Goal: Task Accomplishment & Management: Complete application form

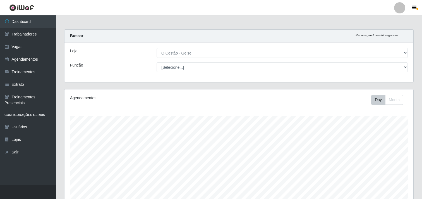
select select "224"
click at [29, 41] on link "Vagas" at bounding box center [28, 47] width 56 height 13
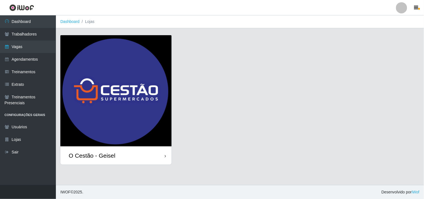
click at [140, 158] on div "O Cestão - Geisel" at bounding box center [115, 155] width 111 height 18
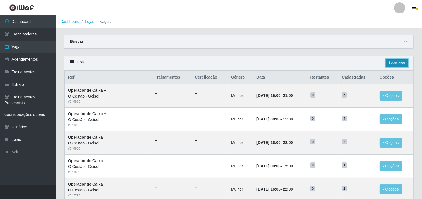
click at [397, 61] on link "Adicionar" at bounding box center [397, 63] width 22 height 8
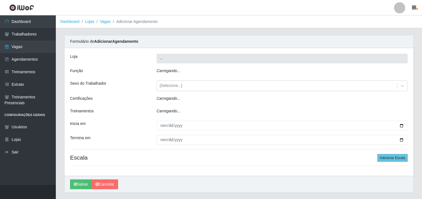
type input "O Cestão - Geisel"
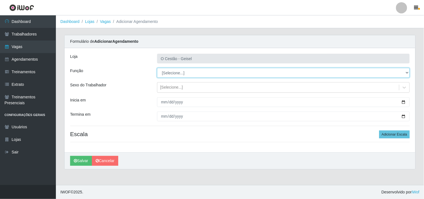
click at [247, 73] on select "[Selecione...] ASG ASG + ASG ++ Auxiliar de Estoque Auxiliar de Estoque + Auxil…" at bounding box center [283, 73] width 253 height 10
select select "75"
click at [157, 68] on select "[Selecione...] ASG ASG + ASG ++ Auxiliar de Estoque Auxiliar de Estoque + Auxil…" at bounding box center [283, 73] width 253 height 10
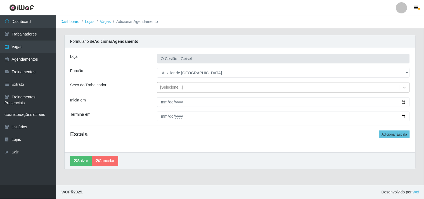
click at [216, 88] on div "[Selecione...]" at bounding box center [278, 87] width 242 height 9
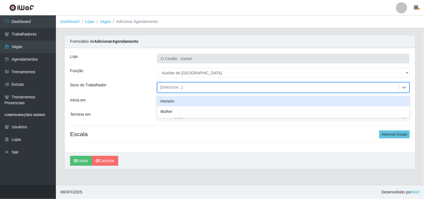
click at [213, 101] on div "Homem" at bounding box center [283, 101] width 253 height 10
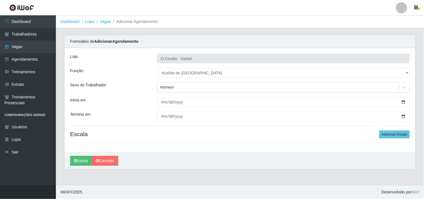
click at [282, 135] on h4 "Escala Adicionar Escala" at bounding box center [239, 133] width 339 height 7
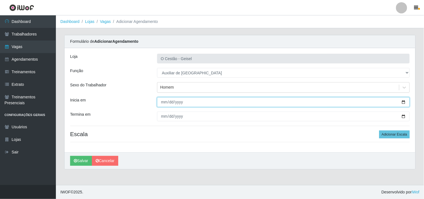
click at [404, 102] on input "Inicia em" at bounding box center [283, 102] width 253 height 10
type input "[DATE]"
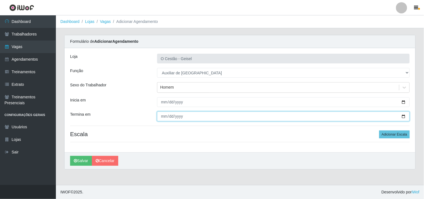
click at [401, 116] on input "Termina em" at bounding box center [283, 116] width 253 height 10
type input "[DATE]"
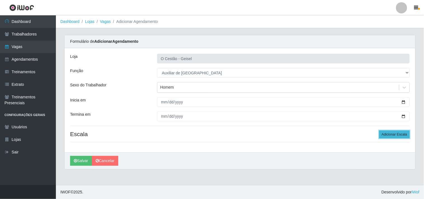
click at [384, 134] on button "Adicionar Escala" at bounding box center [394, 134] width 30 height 8
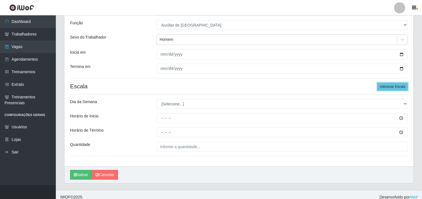
scroll to position [53, 0]
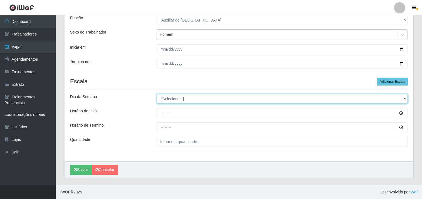
click at [184, 97] on select "[Selecione...] Segunda Terça Quarta Quinta Sexta Sábado Domingo" at bounding box center [282, 99] width 251 height 10
select select "2"
click at [157, 94] on select "[Selecione...] Segunda Terça Quarta Quinta Sexta Sábado Domingo" at bounding box center [282, 99] width 251 height 10
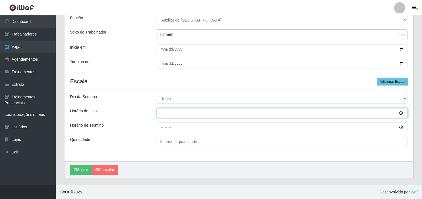
click at [163, 111] on input "Horário de Inicio" at bounding box center [282, 113] width 251 height 10
type input "08:00"
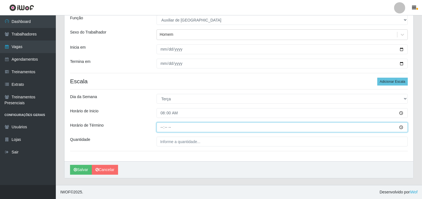
click at [160, 129] on input "Horário de Término" at bounding box center [282, 127] width 251 height 10
type input "14:00"
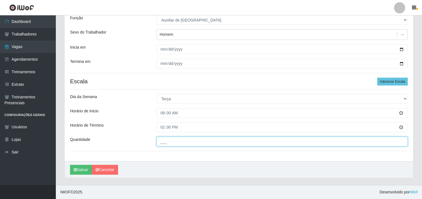
click at [171, 141] on input "___" at bounding box center [282, 142] width 251 height 10
type input "2__"
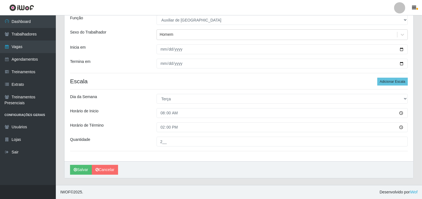
click at [142, 154] on div "Loja O Cestão - Geisel Função [Selecione...] ASG ASG + ASG ++ Auxiliar de Estoq…" at bounding box center [239, 78] width 349 height 166
click at [84, 171] on button "Salvar" at bounding box center [81, 170] width 22 height 10
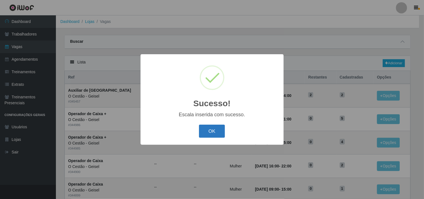
click at [213, 133] on button "OK" at bounding box center [212, 131] width 26 height 13
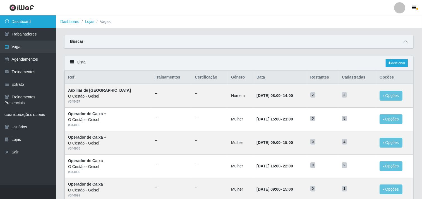
click at [37, 24] on link "Dashboard" at bounding box center [28, 21] width 56 height 13
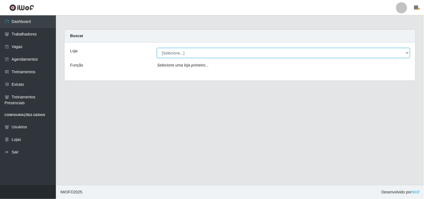
click at [234, 52] on select "[Selecione...] O Cestão - Geisel" at bounding box center [283, 53] width 253 height 10
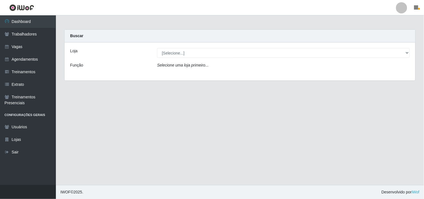
click at [232, 105] on main "Carregando... Buscar Loja [Selecione...] O Cestão - Geisel Função Selecione uma…" at bounding box center [240, 100] width 368 height 170
click at [24, 20] on link "Dashboard" at bounding box center [28, 21] width 56 height 13
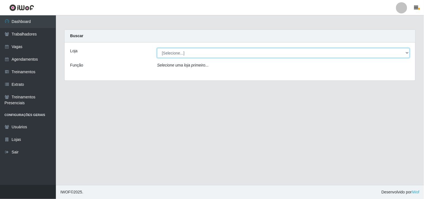
click at [181, 52] on select "[Selecione...] O Cestão - Geisel" at bounding box center [283, 53] width 253 height 10
select select "224"
click at [157, 48] on select "[Selecione...] O Cestão - Geisel" at bounding box center [283, 53] width 253 height 10
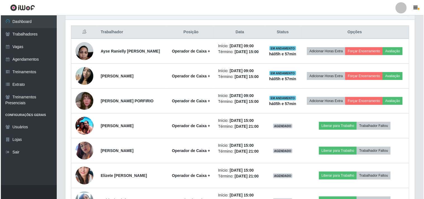
scroll to position [217, 0]
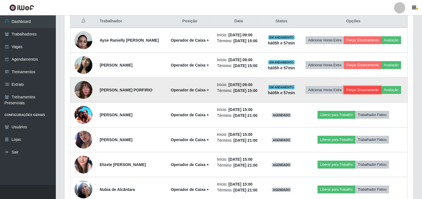
click at [368, 94] on button "Forçar Encerramento" at bounding box center [362, 90] width 37 height 8
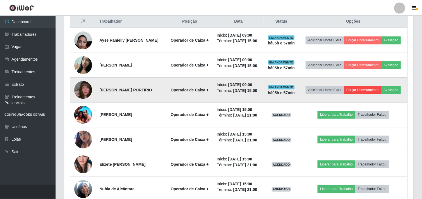
scroll to position [116, 346]
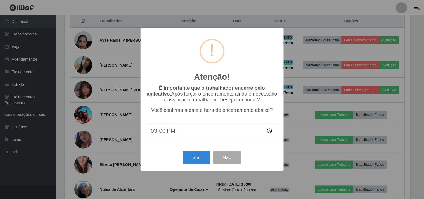
click at [217, 67] on div "Atenção! ×" at bounding box center [212, 59] width 132 height 52
click at [229, 162] on button "Não" at bounding box center [227, 157] width 28 height 13
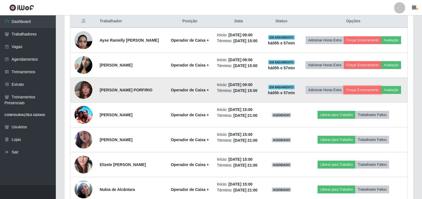
scroll to position [116, 349]
click at [382, 94] on button "Avaliação" at bounding box center [392, 90] width 20 height 8
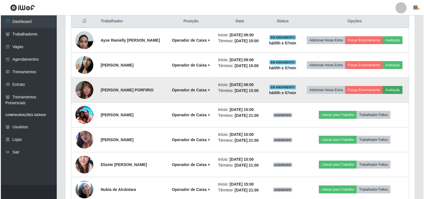
scroll to position [116, 346]
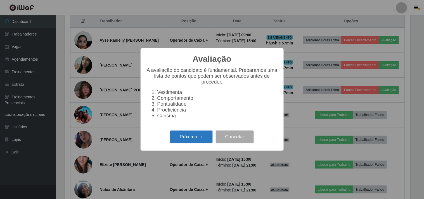
click at [185, 139] on button "Próximo →" at bounding box center [191, 136] width 42 height 13
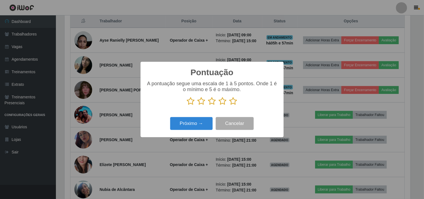
click at [234, 100] on icon at bounding box center [233, 101] width 8 height 8
click at [229, 105] on input "radio" at bounding box center [229, 105] width 0 height 0
click at [191, 129] on button "Próximo →" at bounding box center [191, 123] width 42 height 13
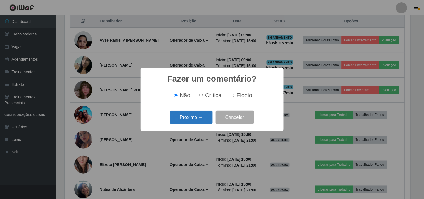
click at [189, 119] on button "Próximo →" at bounding box center [191, 117] width 42 height 13
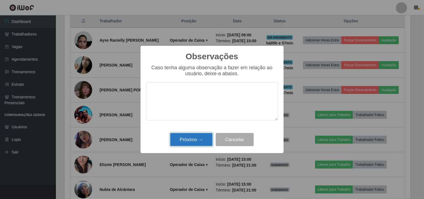
click at [194, 142] on button "Próximo →" at bounding box center [191, 139] width 42 height 13
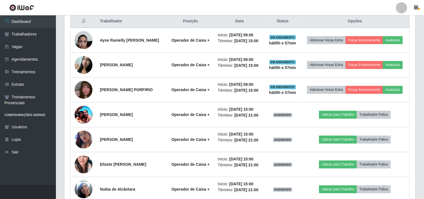
scroll to position [116, 349]
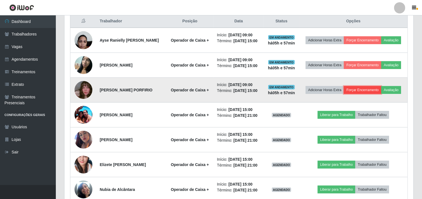
click at [373, 92] on button "Forçar Encerramento" at bounding box center [362, 90] width 37 height 8
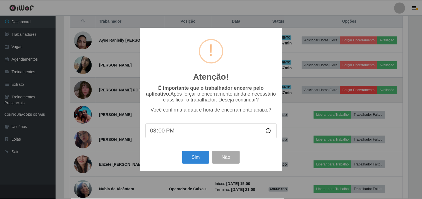
scroll to position [116, 346]
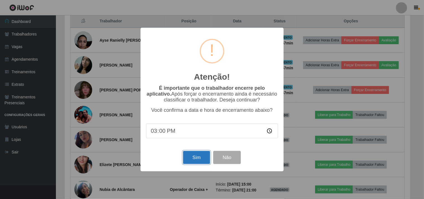
click at [195, 161] on button "Sim" at bounding box center [196, 157] width 27 height 13
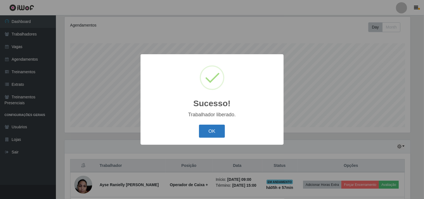
click at [208, 129] on button "OK" at bounding box center [212, 131] width 26 height 13
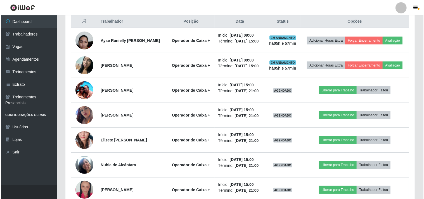
scroll to position [228, 0]
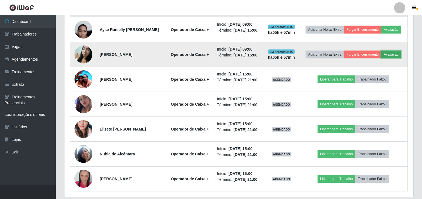
click at [391, 53] on button "Avaliação" at bounding box center [392, 55] width 20 height 8
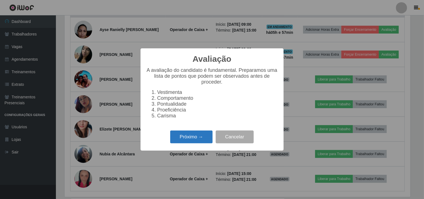
click at [198, 135] on button "Próximo →" at bounding box center [191, 136] width 42 height 13
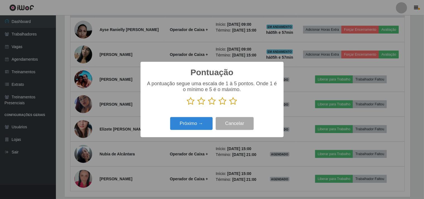
scroll to position [279205, 278975]
click at [233, 104] on icon at bounding box center [233, 101] width 8 height 8
click at [229, 105] on input "radio" at bounding box center [229, 105] width 0 height 0
click at [199, 120] on button "Próximo →" at bounding box center [191, 123] width 42 height 13
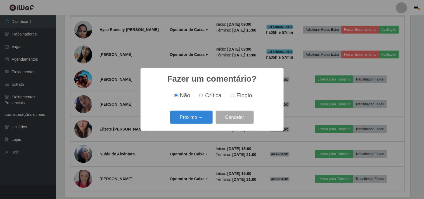
click at [199, 120] on button "Próximo →" at bounding box center [191, 117] width 42 height 13
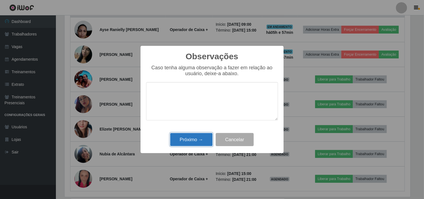
click at [194, 138] on button "Próximo →" at bounding box center [191, 139] width 42 height 13
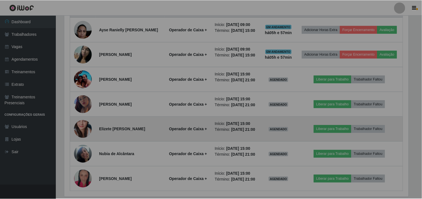
scroll to position [0, 0]
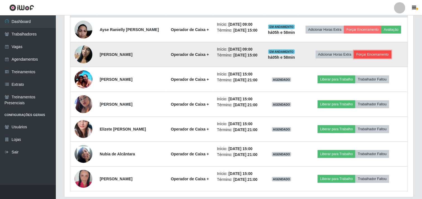
click at [363, 53] on button "Forçar Encerramento" at bounding box center [372, 55] width 37 height 8
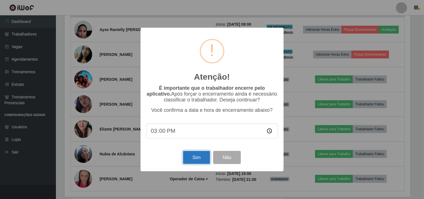
click at [193, 159] on button "Sim" at bounding box center [196, 157] width 27 height 13
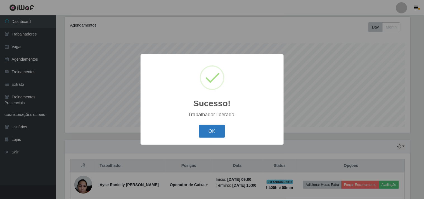
click at [217, 128] on button "OK" at bounding box center [212, 131] width 26 height 13
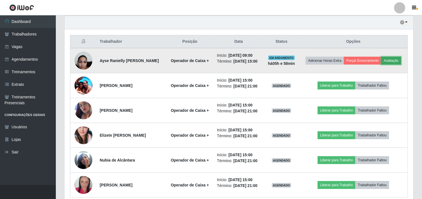
click at [389, 58] on button "Avaliação" at bounding box center [392, 61] width 20 height 8
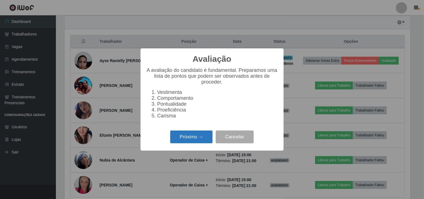
click at [184, 139] on button "Próximo →" at bounding box center [191, 136] width 42 height 13
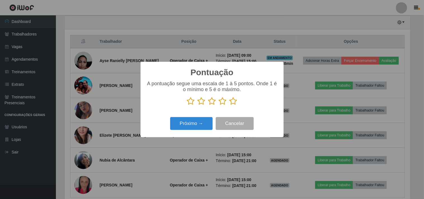
click at [233, 101] on icon at bounding box center [233, 101] width 8 height 8
click at [229, 105] on input "radio" at bounding box center [229, 105] width 0 height 0
click at [180, 124] on button "Próximo →" at bounding box center [191, 123] width 42 height 13
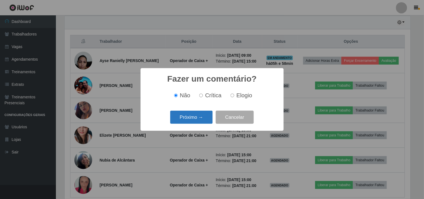
click at [180, 120] on button "Próximo →" at bounding box center [191, 117] width 42 height 13
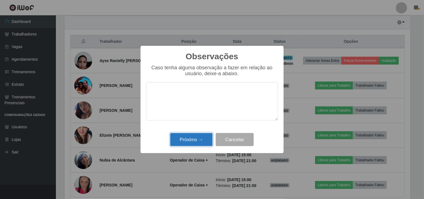
click at [188, 139] on button "Próximo →" at bounding box center [191, 139] width 42 height 13
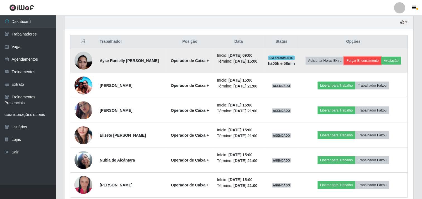
click at [361, 60] on button "Forçar Encerramento" at bounding box center [362, 61] width 37 height 8
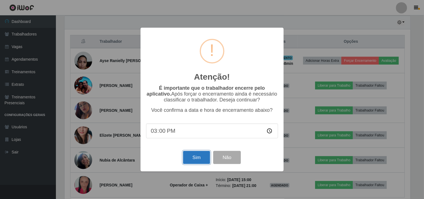
click at [189, 156] on button "Sim" at bounding box center [196, 157] width 27 height 13
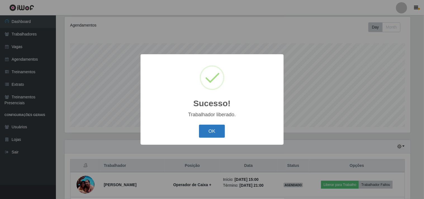
click at [203, 130] on button "OK" at bounding box center [212, 131] width 26 height 13
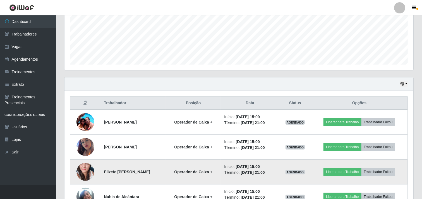
scroll to position [135, 0]
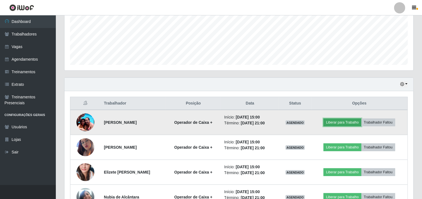
click at [343, 121] on button "Liberar para Trabalho" at bounding box center [343, 122] width 38 height 8
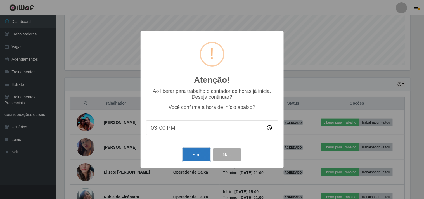
click at [191, 157] on button "Sim" at bounding box center [196, 154] width 27 height 13
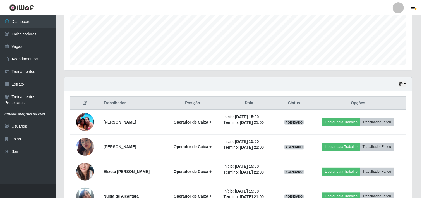
scroll to position [73, 0]
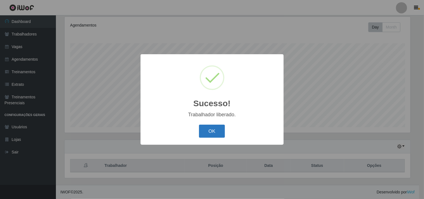
click at [203, 133] on button "OK" at bounding box center [212, 131] width 26 height 13
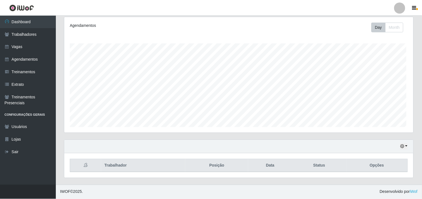
scroll to position [116, 349]
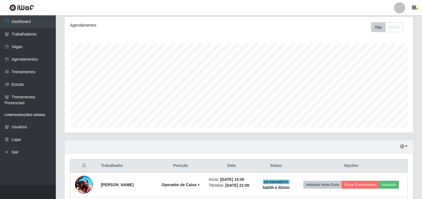
click at [419, 90] on div "Carregando... Buscar Recarregando em 6 segundos... Loja [Selecione...] O Cestão…" at bounding box center [239, 133] width 366 height 353
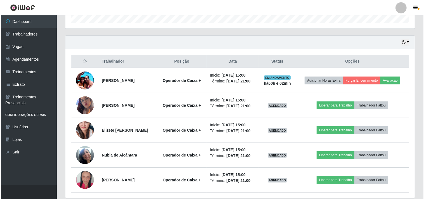
scroll to position [197, 0]
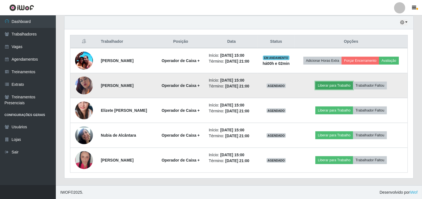
click at [326, 82] on button "Liberar para Trabalho" at bounding box center [335, 86] width 38 height 8
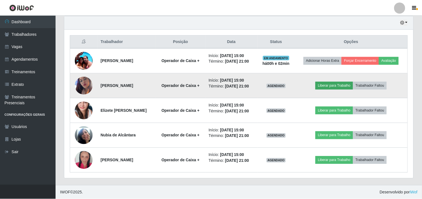
scroll to position [116, 346]
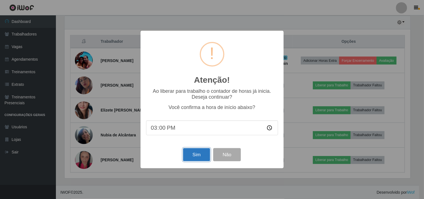
click at [194, 157] on button "Sim" at bounding box center [196, 154] width 27 height 13
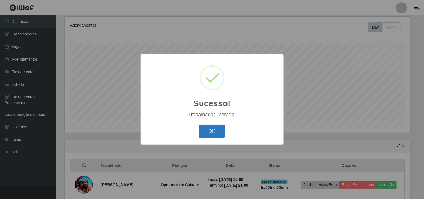
click at [213, 129] on button "OK" at bounding box center [212, 131] width 26 height 13
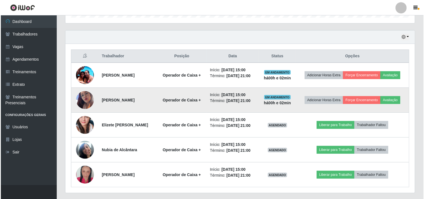
scroll to position [197, 0]
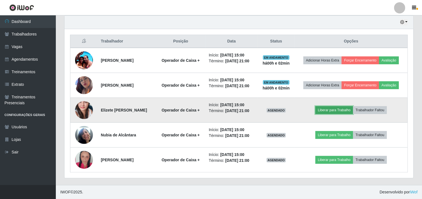
click at [331, 111] on button "Liberar para Trabalho" at bounding box center [335, 110] width 38 height 8
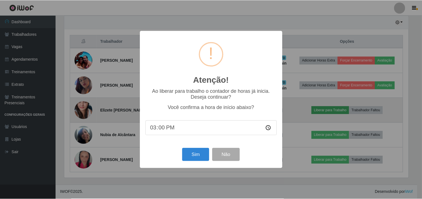
scroll to position [116, 346]
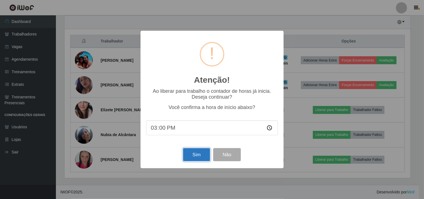
click at [203, 152] on button "Sim" at bounding box center [196, 154] width 27 height 13
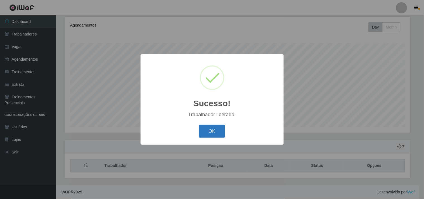
click at [207, 130] on button "OK" at bounding box center [212, 131] width 26 height 13
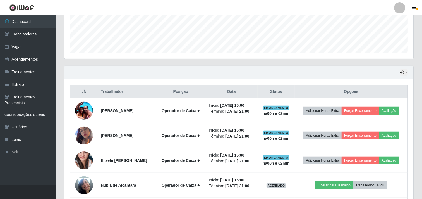
scroll to position [197, 0]
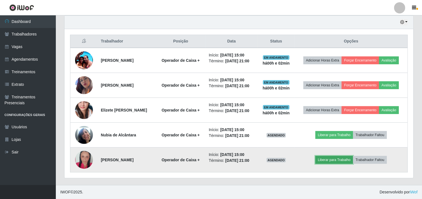
click at [325, 159] on button "Liberar para Trabalho" at bounding box center [335, 160] width 38 height 8
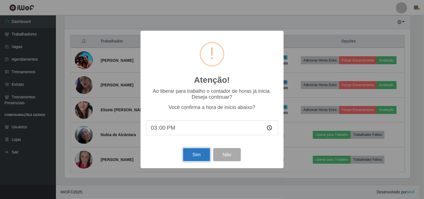
click at [196, 157] on button "Sim" at bounding box center [196, 154] width 27 height 13
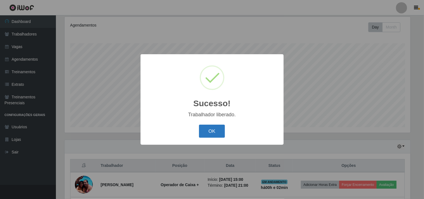
click at [206, 133] on button "OK" at bounding box center [212, 131] width 26 height 13
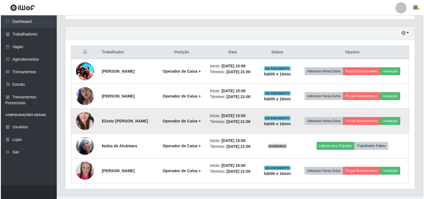
scroll to position [197, 0]
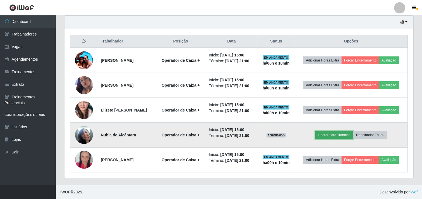
click at [336, 136] on button "Liberar para Trabalho" at bounding box center [335, 135] width 38 height 8
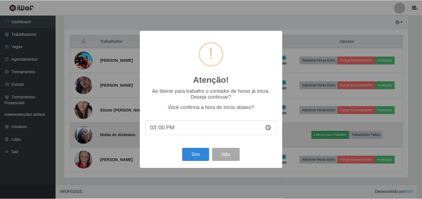
scroll to position [116, 346]
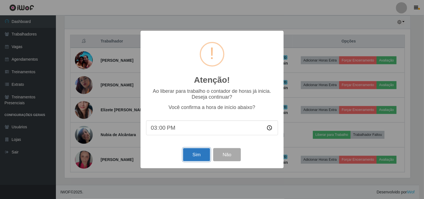
click at [192, 155] on button "Sim" at bounding box center [196, 154] width 27 height 13
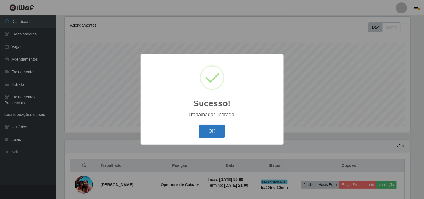
click at [202, 133] on button "OK" at bounding box center [212, 131] width 26 height 13
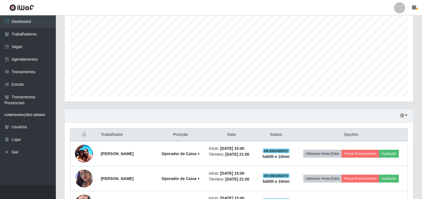
scroll to position [73, 0]
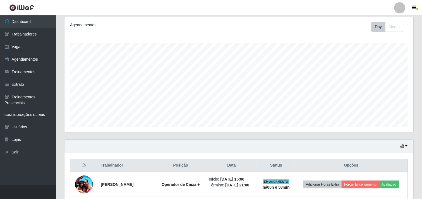
click at [268, 133] on div "Agendamentos Day Month 10/09 Agendamentos 24" at bounding box center [239, 74] width 350 height 116
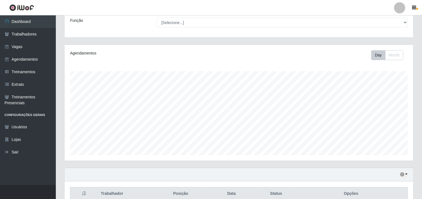
scroll to position [0, 0]
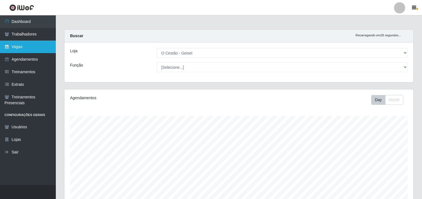
click at [34, 49] on link "Vagas" at bounding box center [28, 47] width 56 height 13
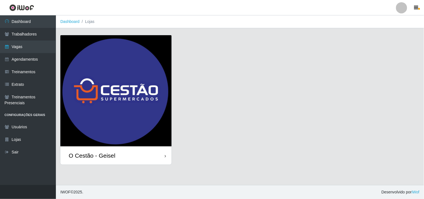
click at [108, 138] on img at bounding box center [115, 90] width 111 height 111
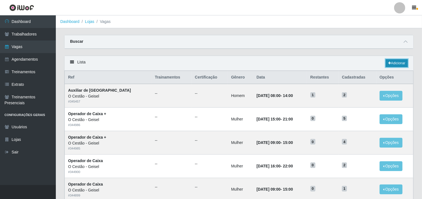
click at [403, 62] on link "Adicionar" at bounding box center [397, 63] width 22 height 8
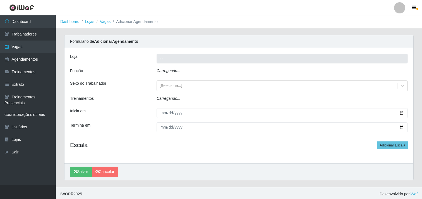
type input "O Cestão - Geisel"
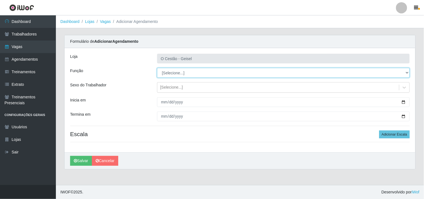
click at [188, 73] on select "[Selecione...] ASG ASG + ASG ++ Auxiliar de Estoque Auxiliar de Estoque + Auxil…" at bounding box center [283, 73] width 253 height 10
select select "22"
click at [157, 68] on select "[Selecione...] ASG ASG + ASG ++ Auxiliar de Estoque Auxiliar de Estoque + Auxil…" at bounding box center [283, 73] width 253 height 10
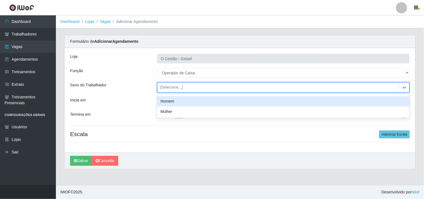
click at [172, 89] on div "[Selecione...]" at bounding box center [171, 88] width 23 height 6
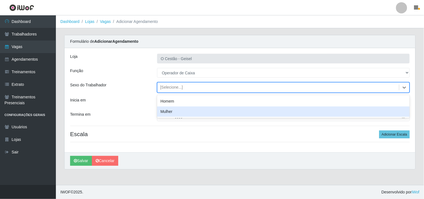
click at [171, 110] on div "Mulher" at bounding box center [283, 111] width 253 height 10
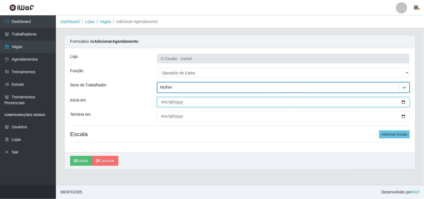
click at [404, 102] on input "Inicia em" at bounding box center [283, 102] width 253 height 10
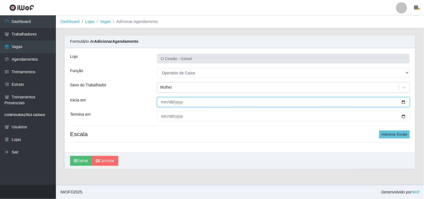
type input "[DATE]"
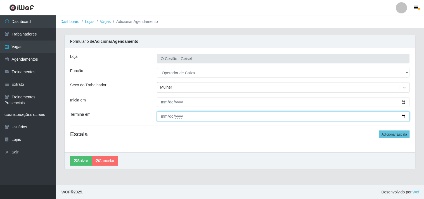
click at [404, 115] on input "Termina em" at bounding box center [283, 116] width 253 height 10
type input "[DATE]"
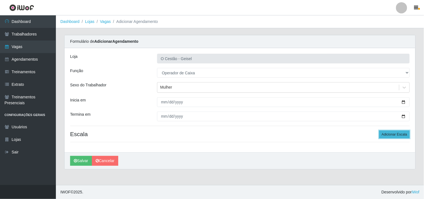
click at [383, 134] on button "Adicionar Escala" at bounding box center [394, 134] width 30 height 8
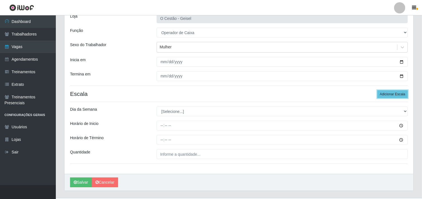
scroll to position [53, 0]
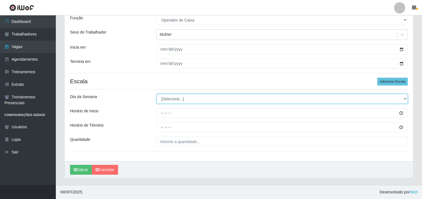
click at [198, 99] on select "[Selecione...] Segunda Terça Quarta Quinta Sexta Sábado Domingo" at bounding box center [282, 99] width 251 height 10
select select "2"
click at [157, 94] on select "[Selecione...] Segunda Terça Quarta Quinta Sexta Sábado Domingo" at bounding box center [282, 99] width 251 height 10
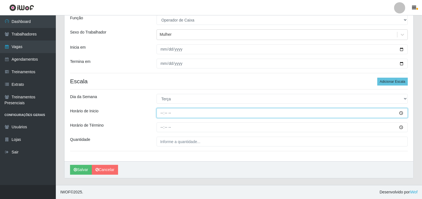
click at [160, 112] on input "Horário de Inicio" at bounding box center [282, 113] width 251 height 10
type input "08:00"
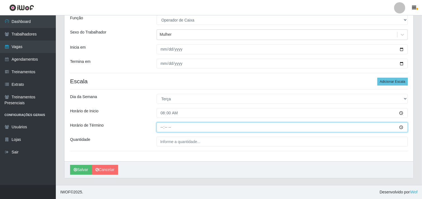
click at [161, 129] on input "Horário de Término" at bounding box center [282, 127] width 251 height 10
type input "08:00"
click at [164, 127] on input "Horário de Término" at bounding box center [282, 127] width 251 height 10
type input "14:00"
click at [70, 165] on button "Salvar" at bounding box center [81, 170] width 22 height 10
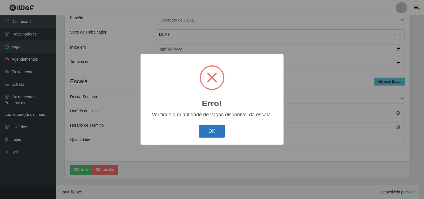
click at [218, 135] on button "OK" at bounding box center [212, 131] width 26 height 13
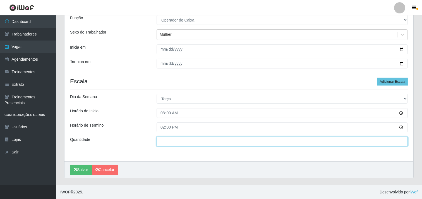
click at [193, 144] on input "___" at bounding box center [282, 142] width 251 height 10
type input "2__"
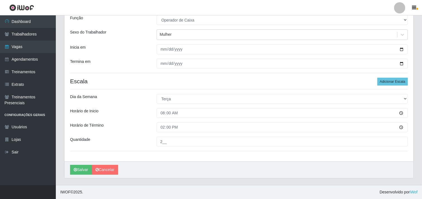
click at [118, 142] on div "Quantidade" at bounding box center [109, 142] width 87 height 10
click at [77, 171] on button "Salvar" at bounding box center [81, 170] width 22 height 10
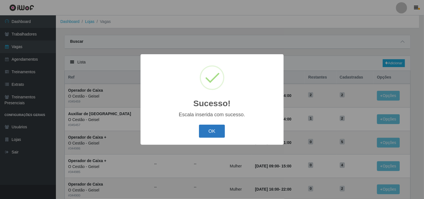
click at [205, 131] on button "OK" at bounding box center [212, 131] width 26 height 13
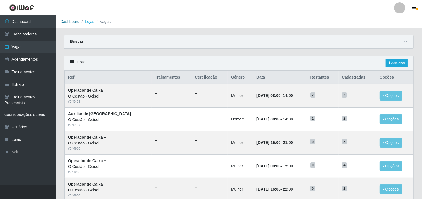
click at [77, 19] on link "Dashboard" at bounding box center [69, 21] width 19 height 4
